Goal: Information Seeking & Learning: Learn about a topic

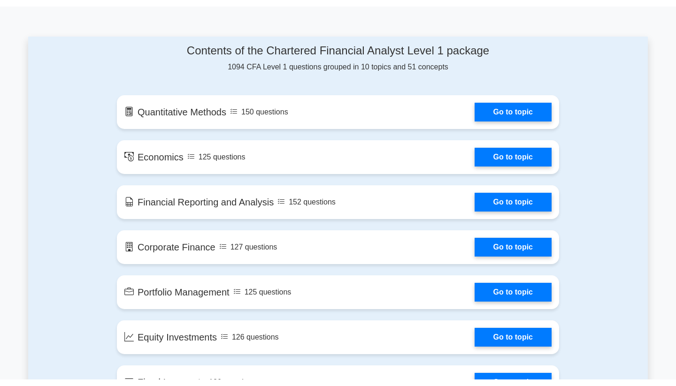
scroll to position [436, 0]
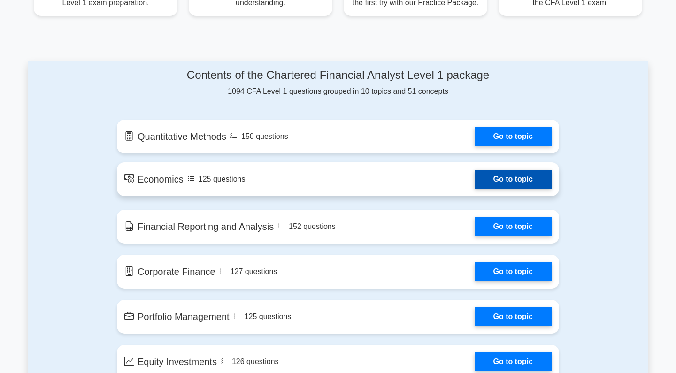
click at [496, 175] on link "Go to topic" at bounding box center [512, 179] width 77 height 19
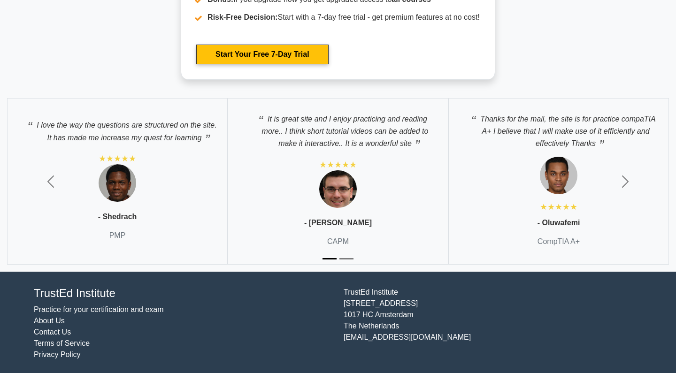
scroll to position [1779, 0]
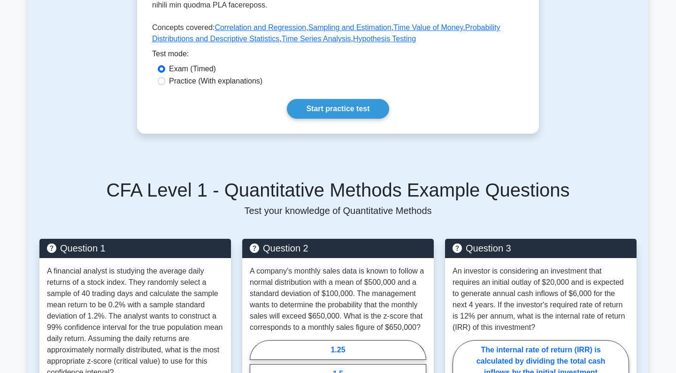
scroll to position [434, 0]
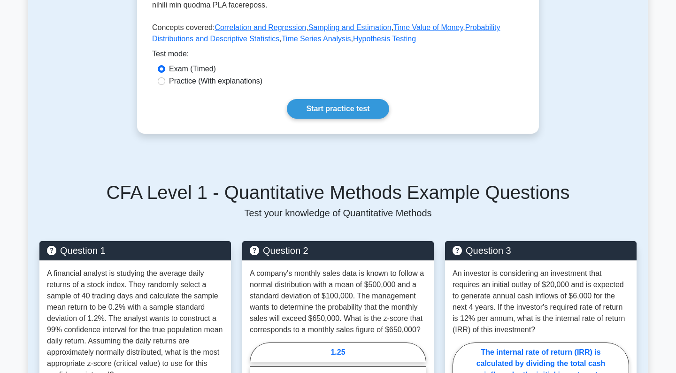
click at [161, 82] on input "Practice (With explanations)" at bounding box center [162, 81] width 8 height 8
radio input "true"
click at [336, 108] on link "Start practice test" at bounding box center [338, 109] width 102 height 20
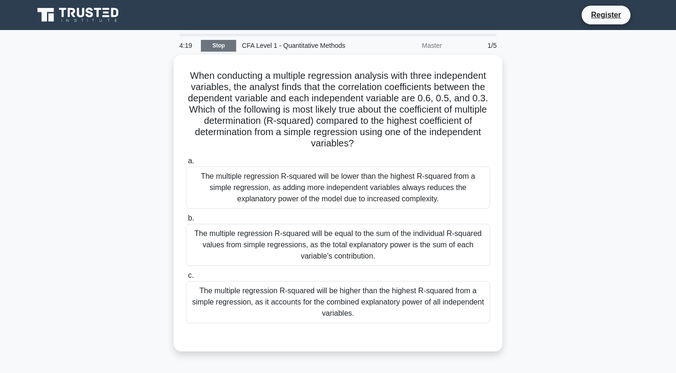
click at [221, 46] on link "Stop" at bounding box center [218, 46] width 35 height 12
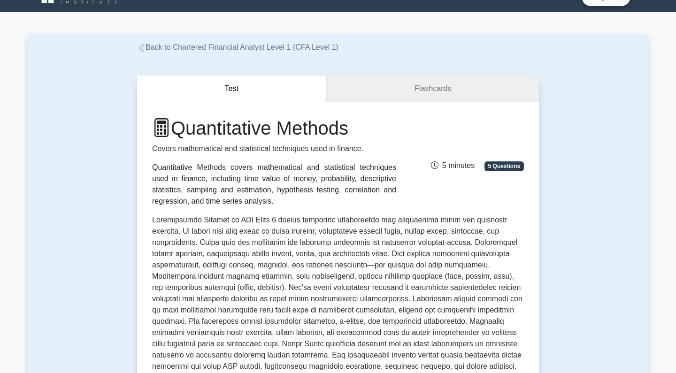
scroll to position [16, 0]
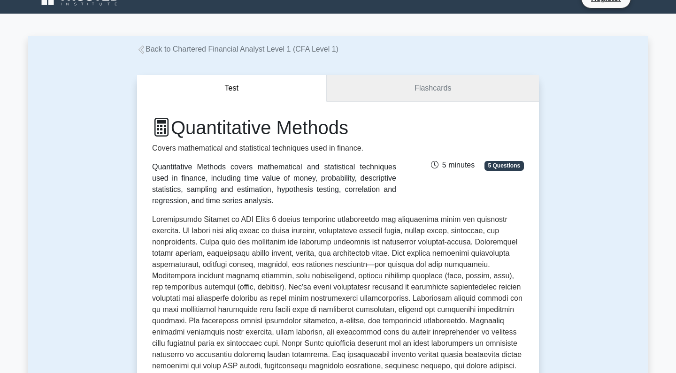
click at [424, 94] on link "Flashcards" at bounding box center [433, 88] width 212 height 27
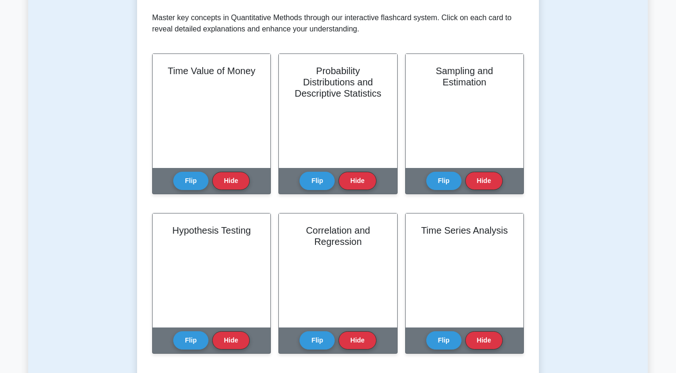
scroll to position [187, 0]
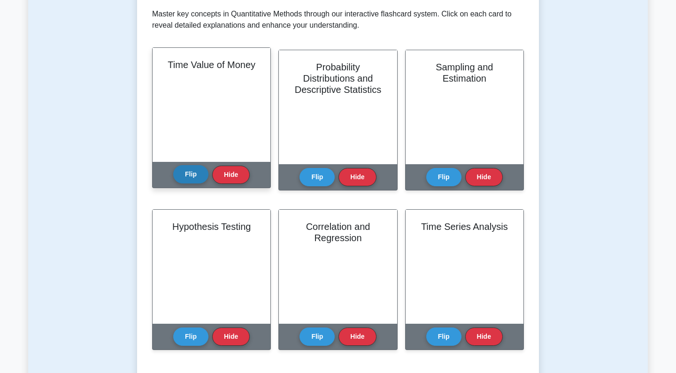
click at [204, 177] on button "Flip" at bounding box center [190, 174] width 35 height 18
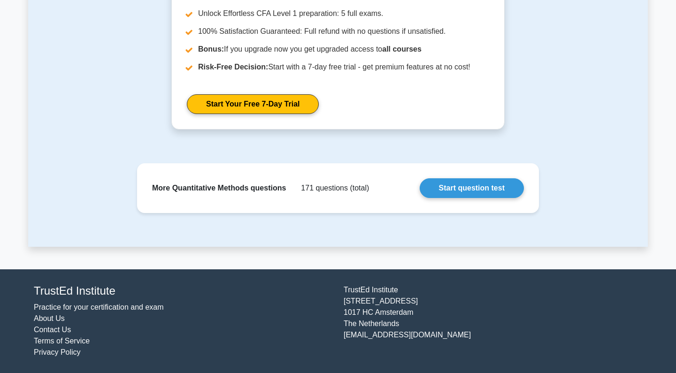
scroll to position [660, 0]
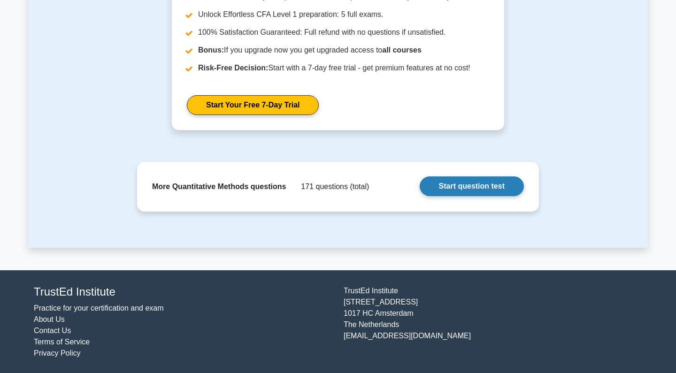
click at [482, 190] on link "Start question test" at bounding box center [471, 186] width 104 height 20
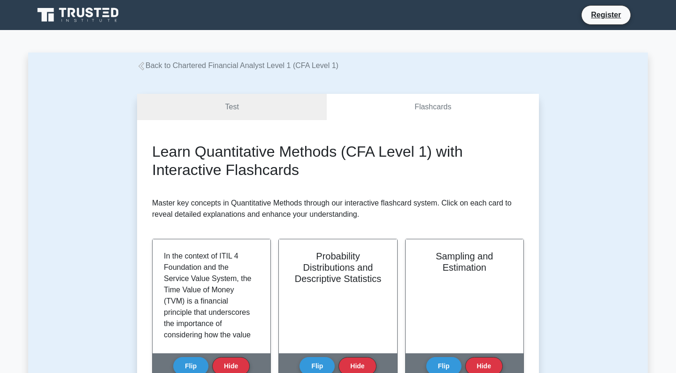
scroll to position [0, 0]
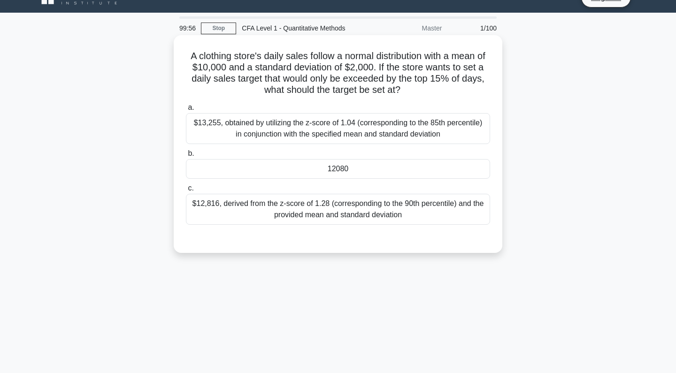
scroll to position [5, 0]
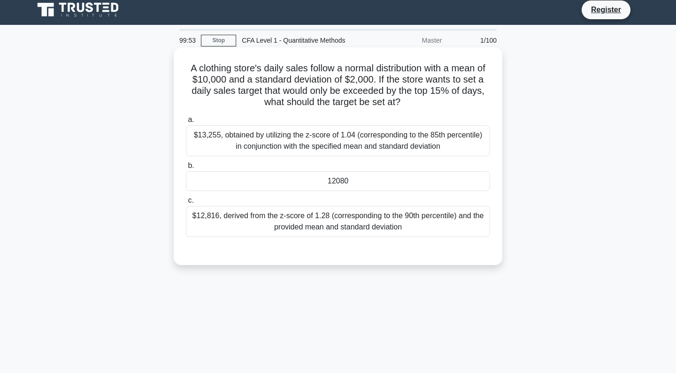
click at [454, 220] on div "$12,816, derived from the z-score of 1.28 (corresponding to the 90th percentile…" at bounding box center [338, 221] width 304 height 31
click at [186, 204] on input "c. $12,816, derived from the z-score of 1.28 (corresponding to the 90th percent…" at bounding box center [186, 201] width 0 height 6
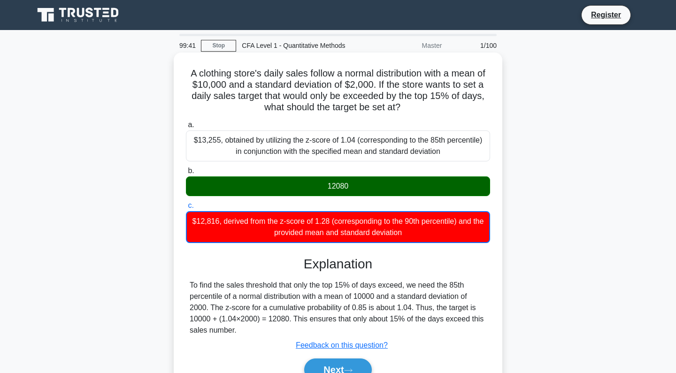
scroll to position [0, 0]
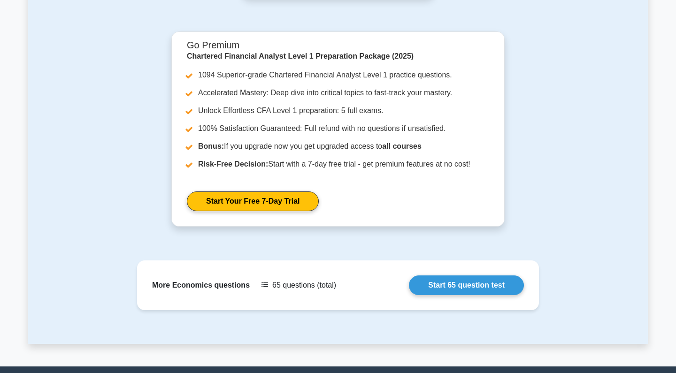
scroll to position [1067, 0]
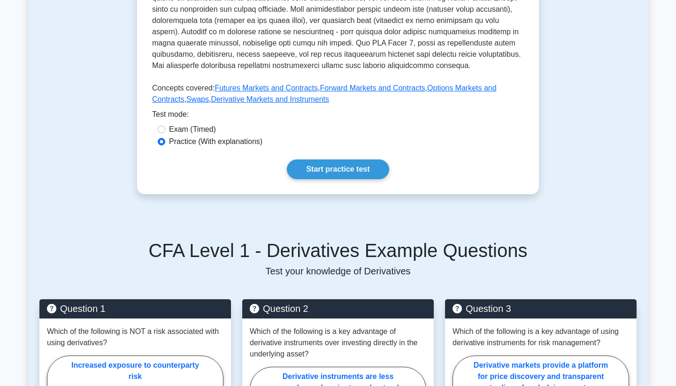
scroll to position [367, 0]
